Goal: Task Accomplishment & Management: Use online tool/utility

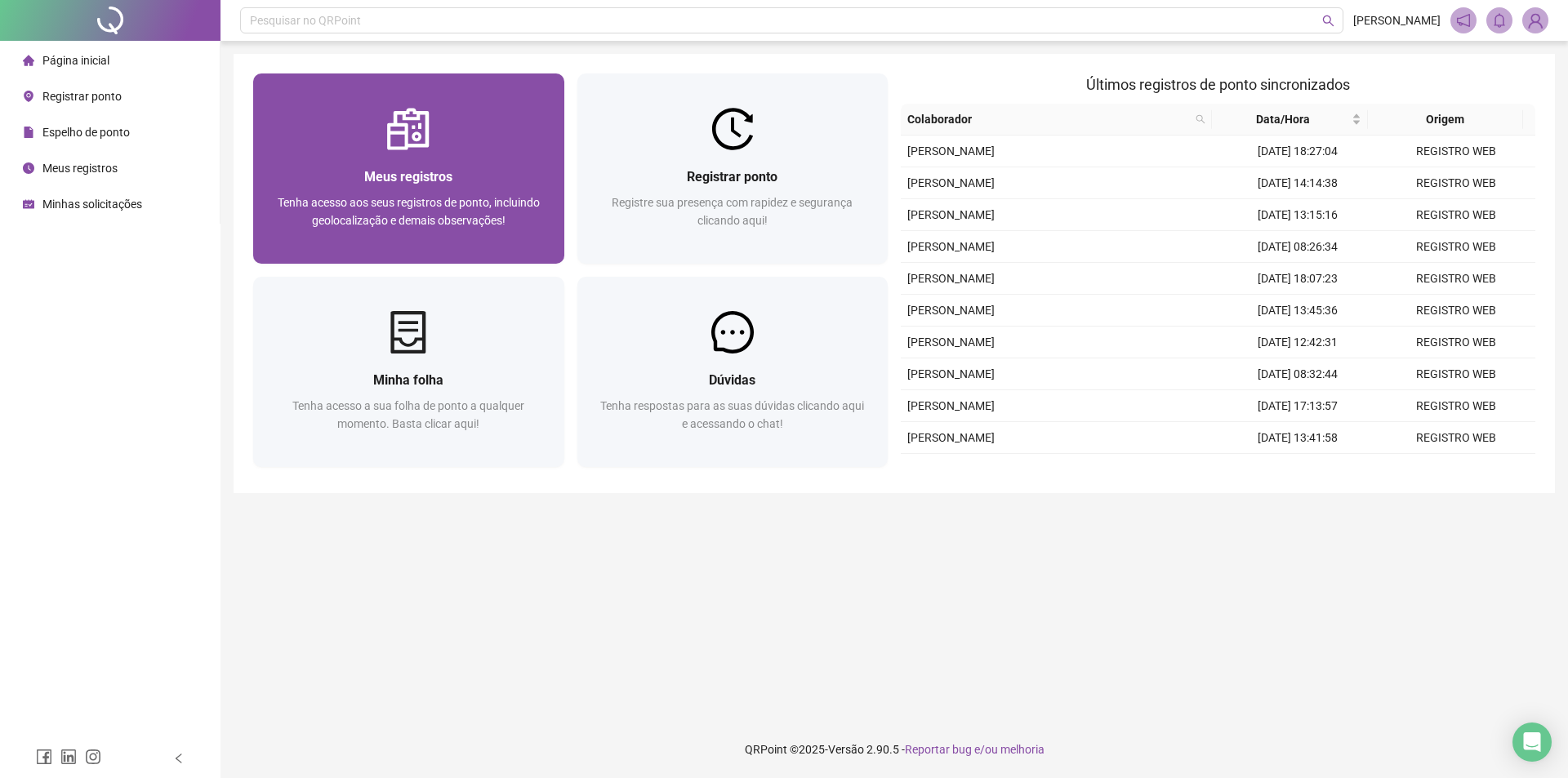
click at [477, 185] on div "Meus registros" at bounding box center [408, 176] width 272 height 20
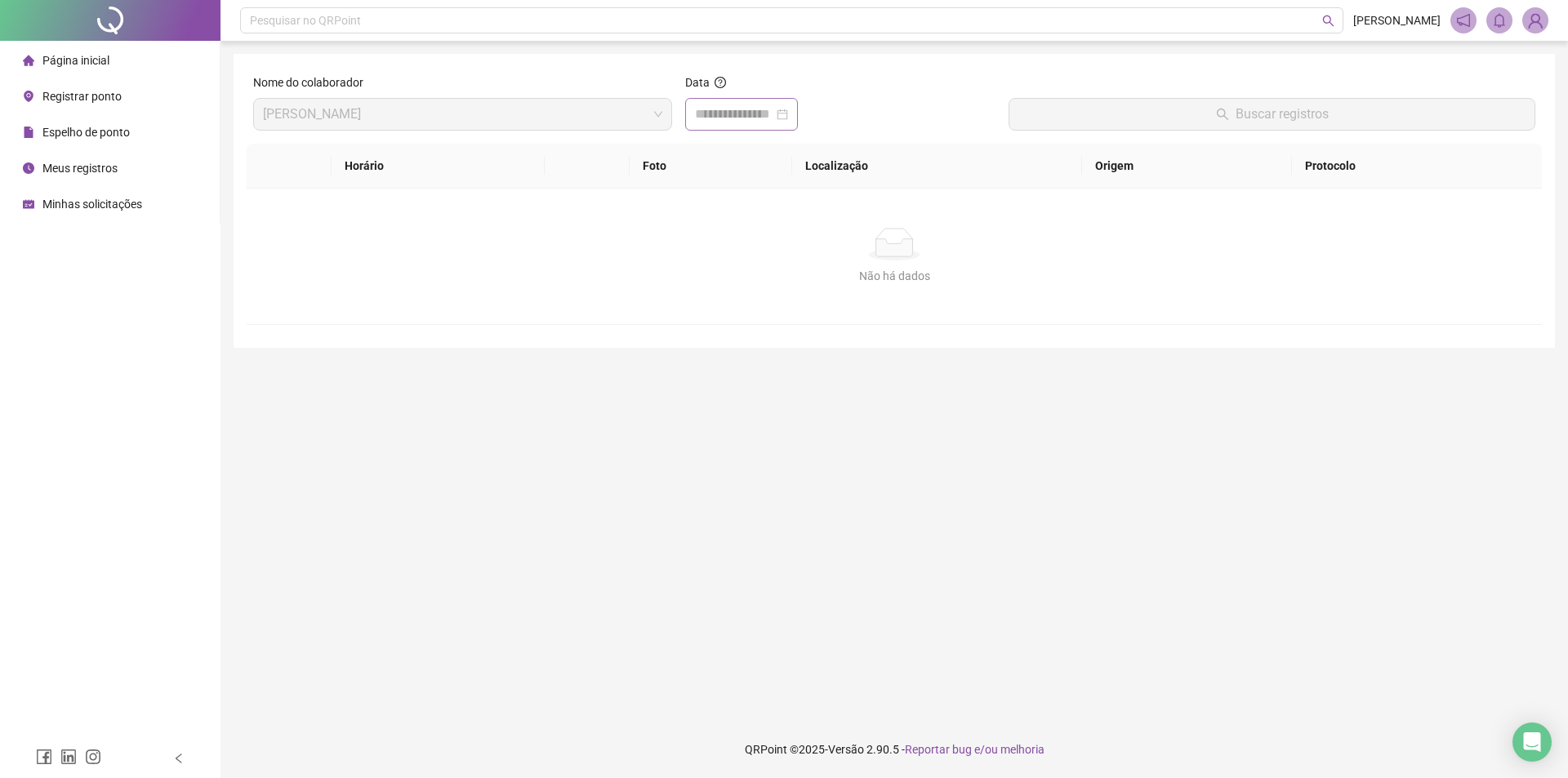
click at [788, 118] on div at bounding box center [741, 114] width 93 height 20
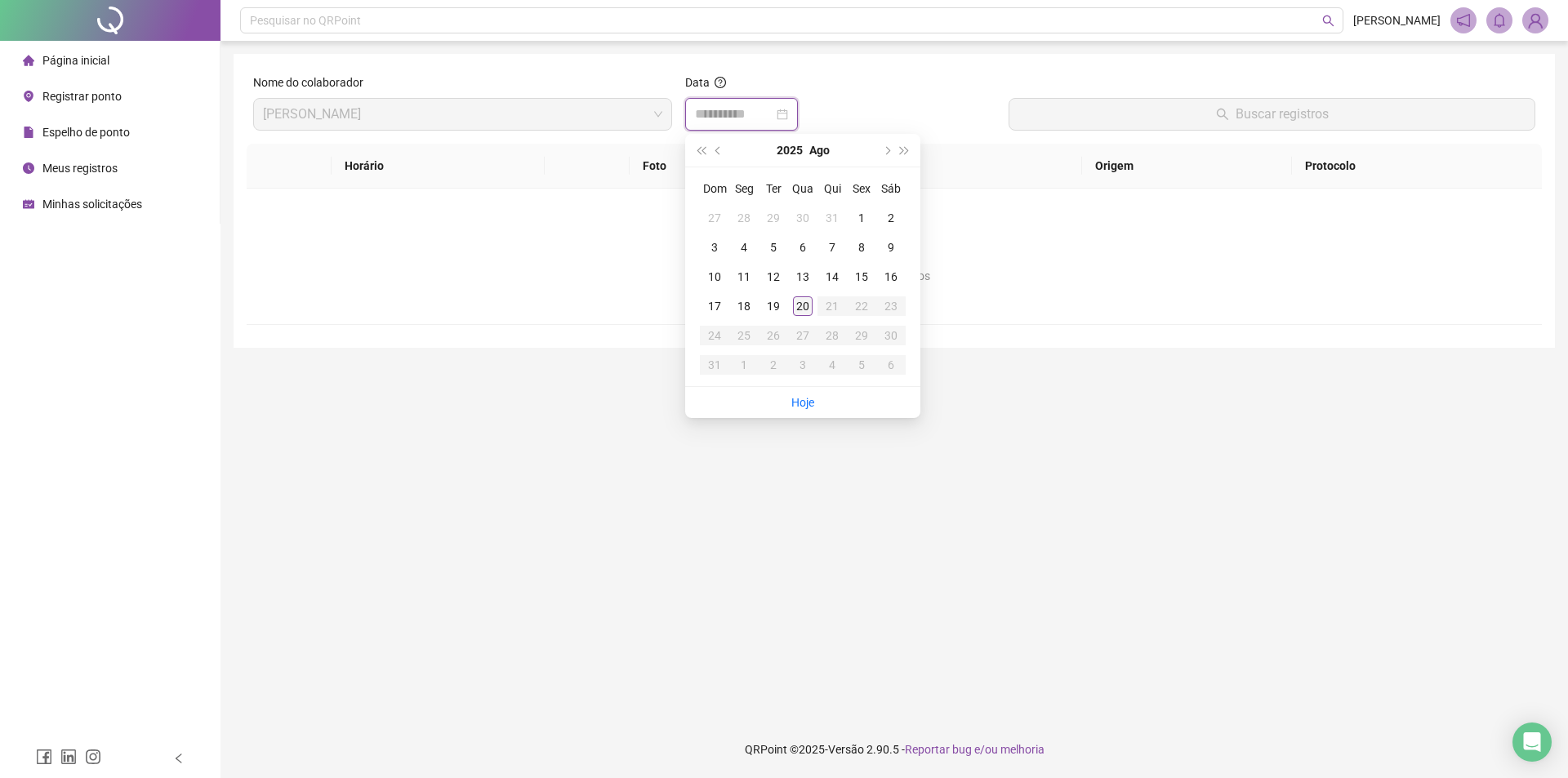
type input "**********"
click at [800, 300] on div "20" at bounding box center [803, 306] width 20 height 20
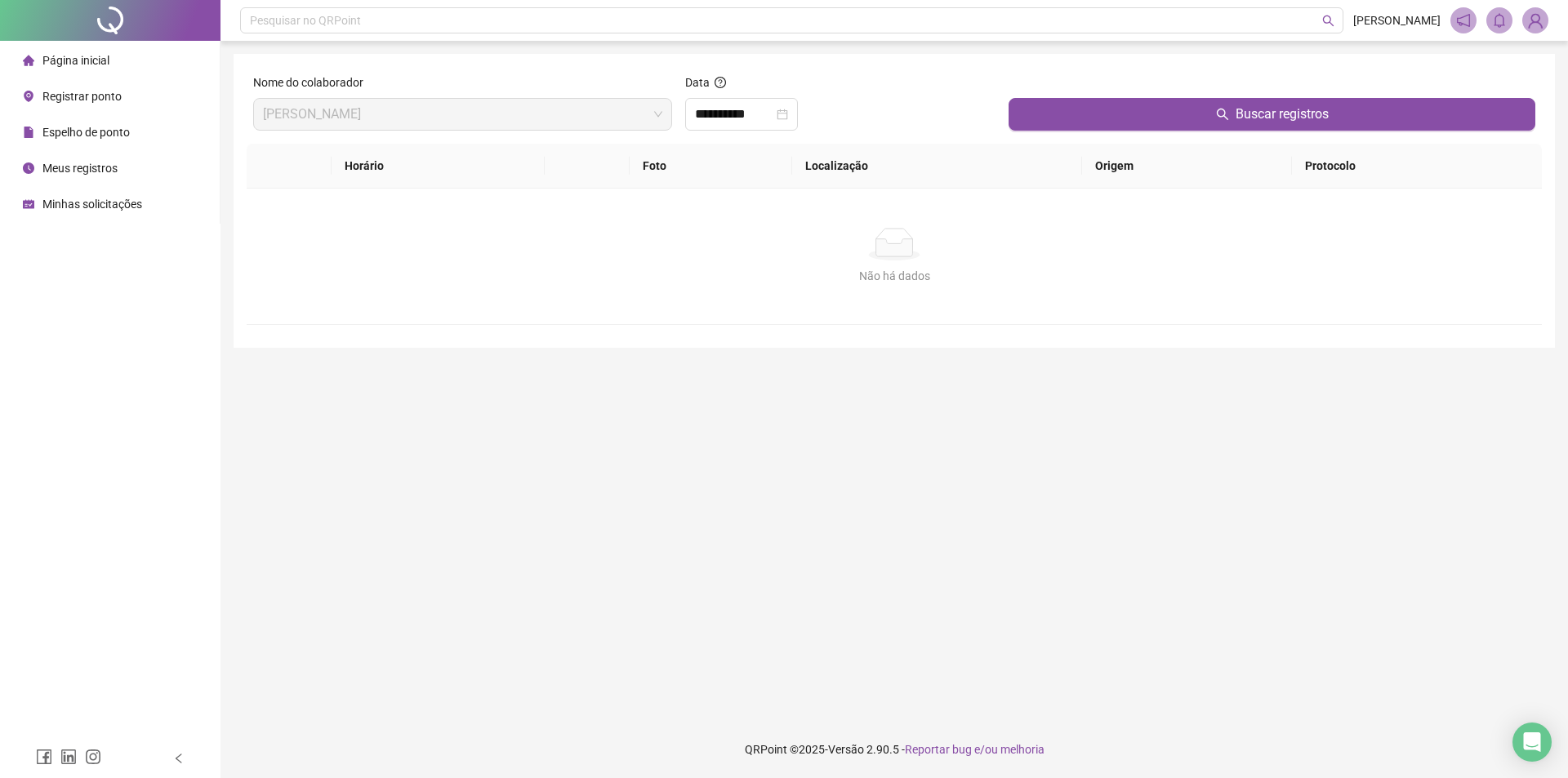
click at [1120, 93] on div at bounding box center [1271, 86] width 526 height 25
click at [1118, 108] on button "Buscar registros" at bounding box center [1271, 115] width 526 height 32
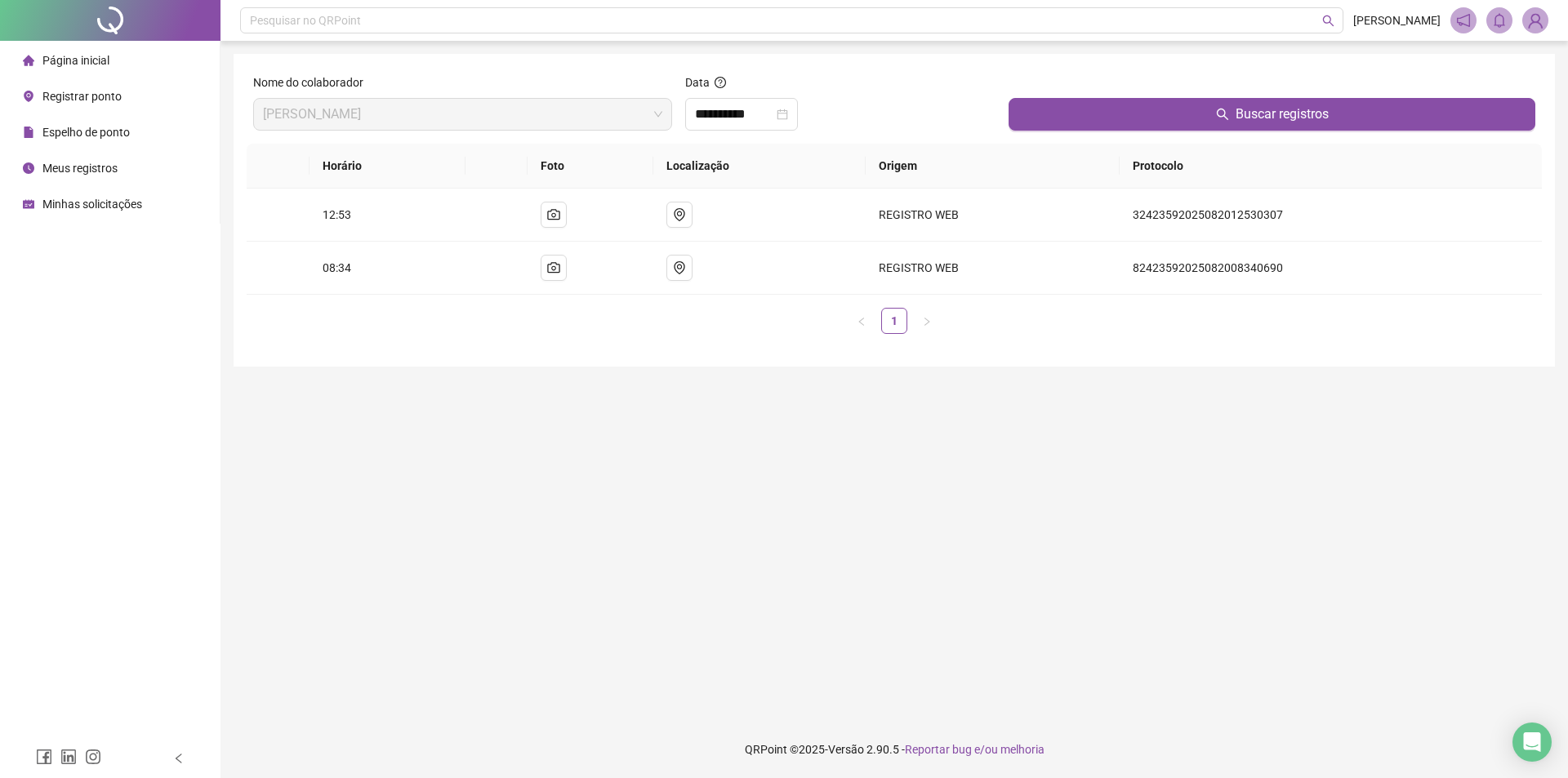
click at [102, 93] on span "Registrar ponto" at bounding box center [81, 97] width 79 height 13
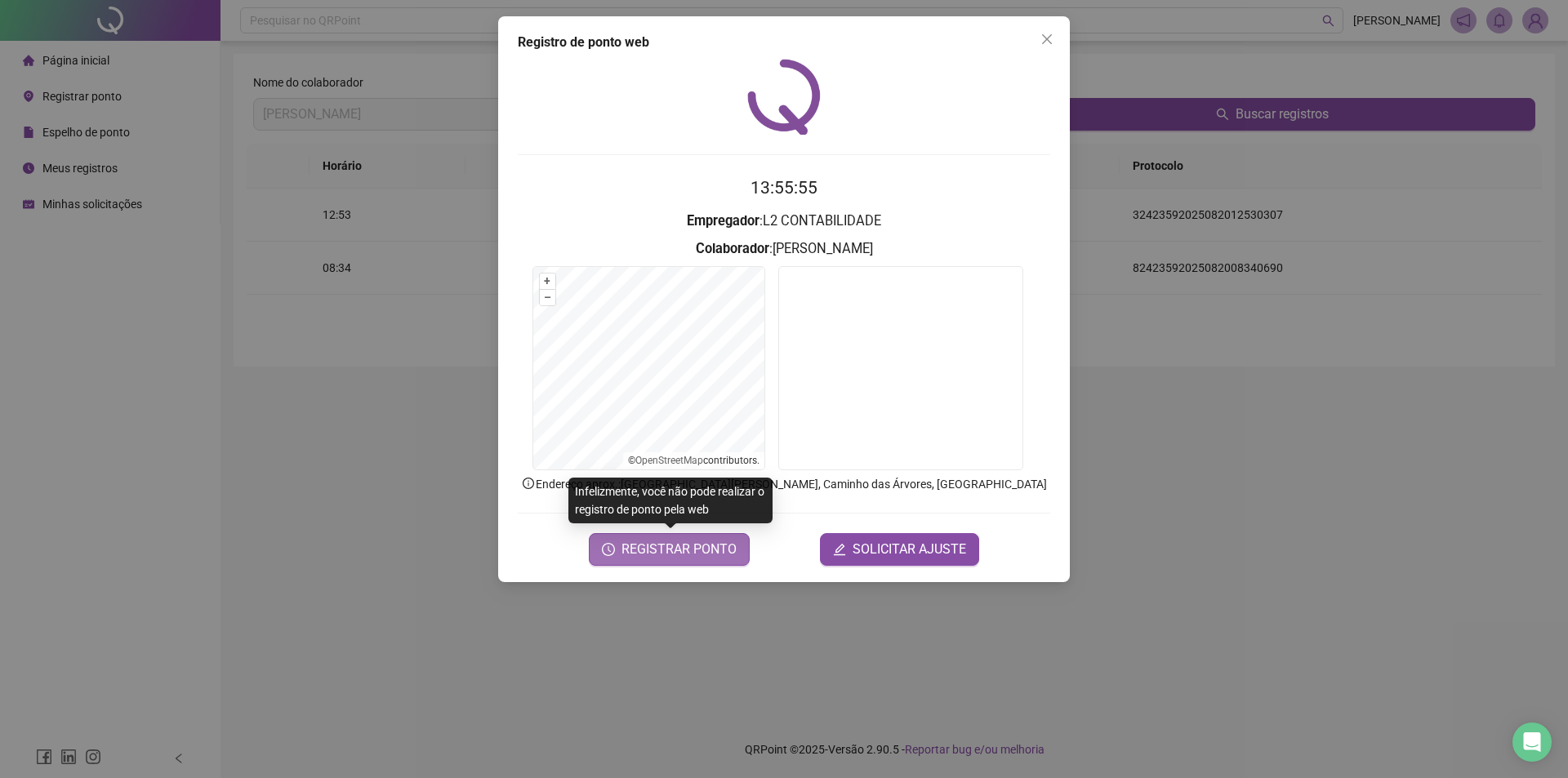
click at [655, 541] on span "REGISTRAR PONTO" at bounding box center [678, 550] width 115 height 20
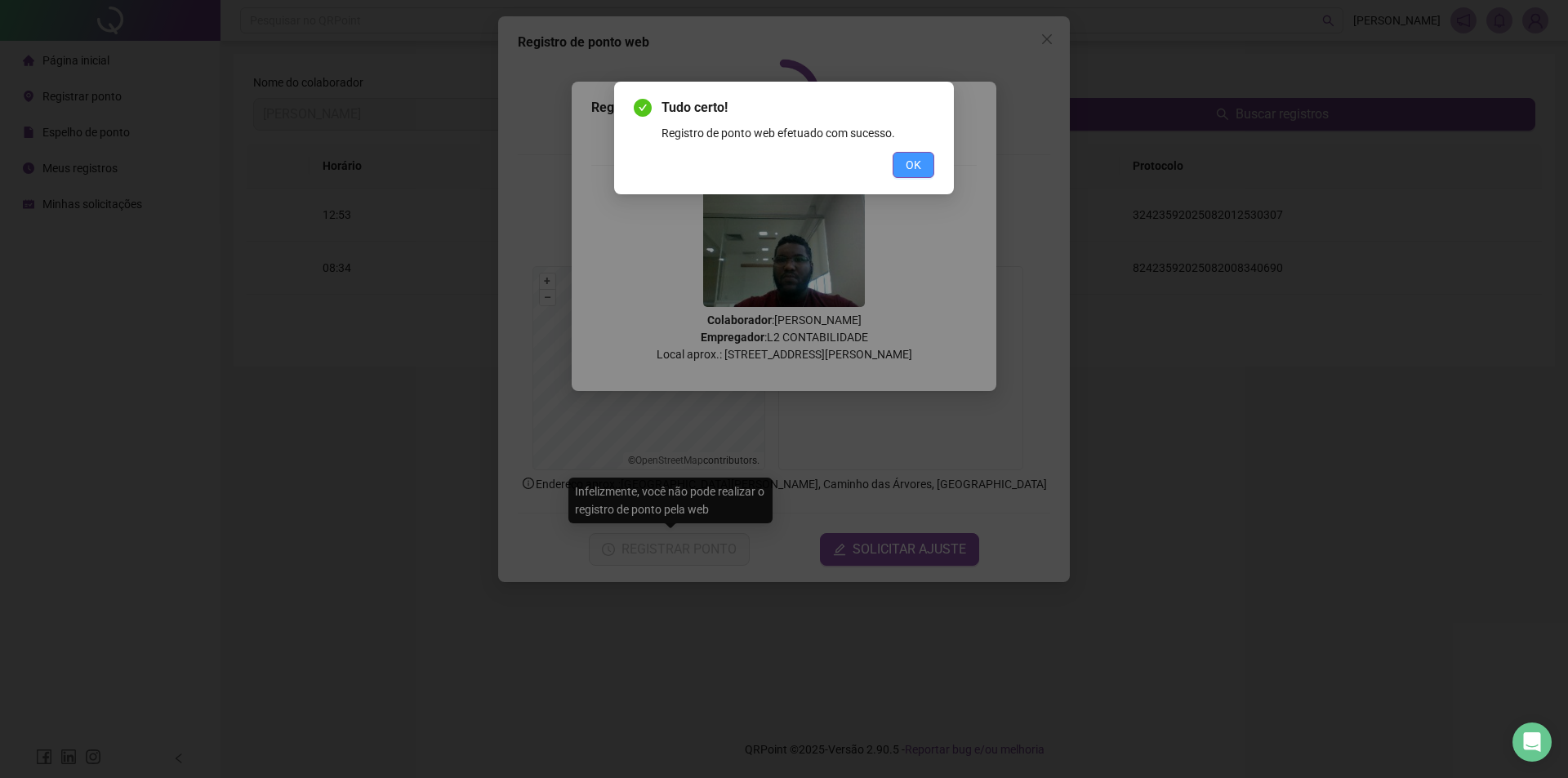
click at [906, 164] on span "OK" at bounding box center [913, 164] width 15 height 18
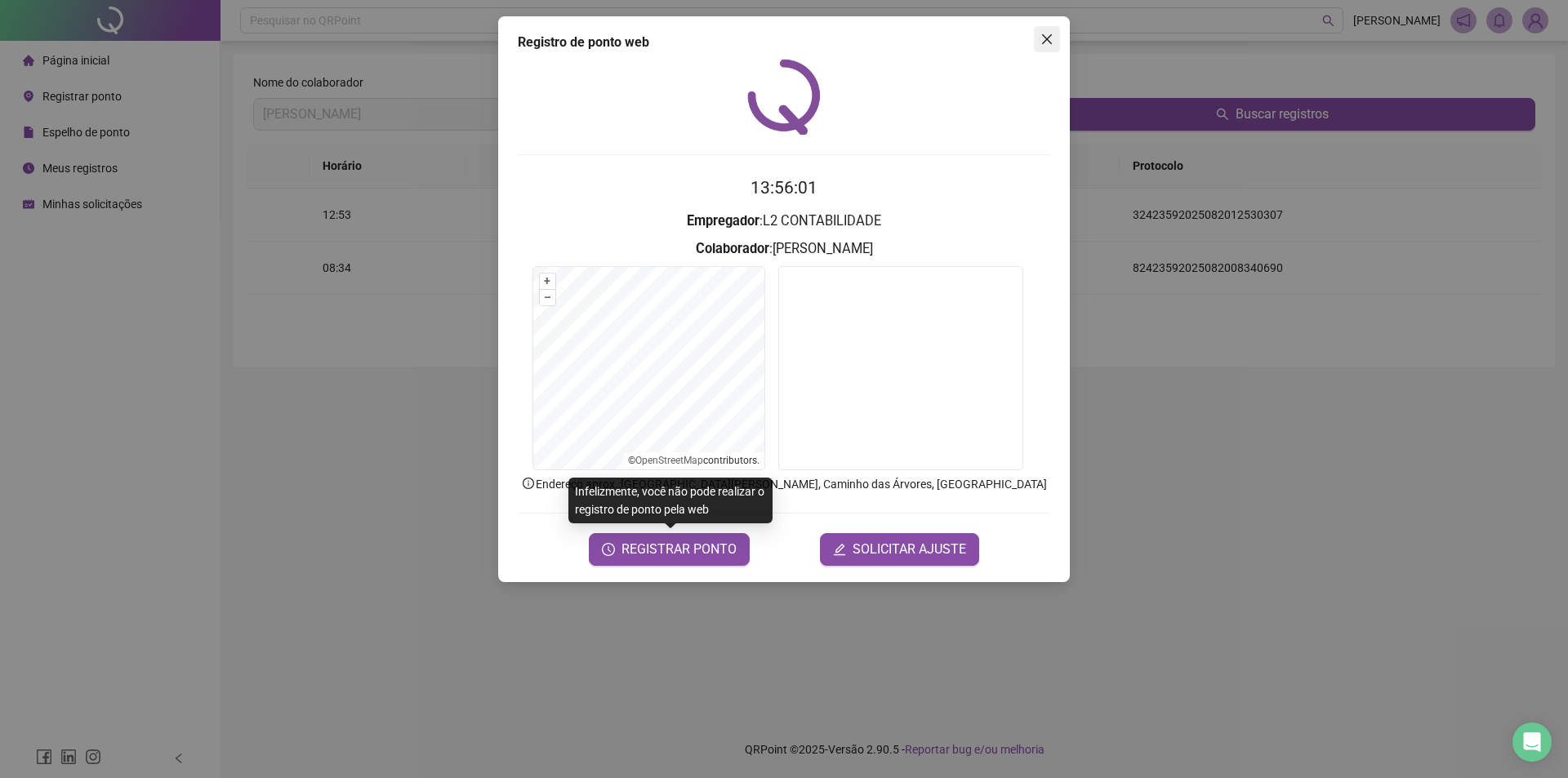
click at [1043, 46] on button "Close" at bounding box center [1046, 38] width 26 height 26
